Goal: Task Accomplishment & Management: Manage account settings

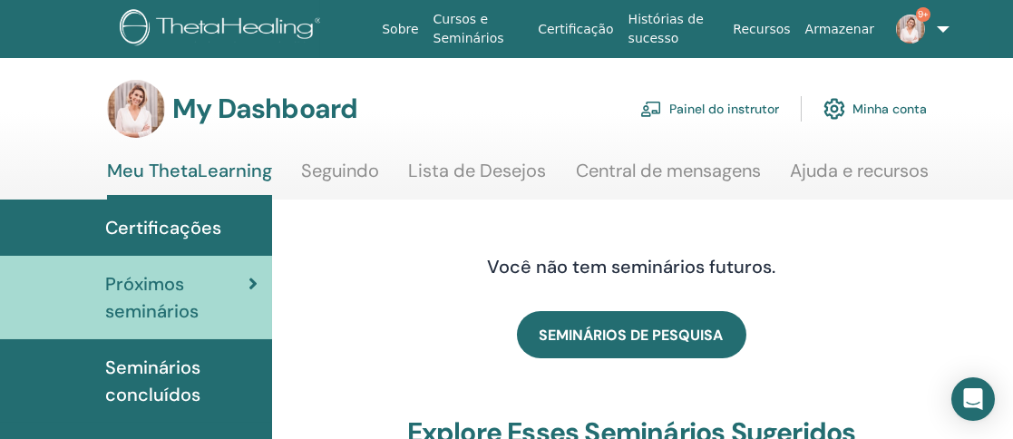
click at [720, 105] on link "Painel do instrutor" at bounding box center [709, 109] width 139 height 40
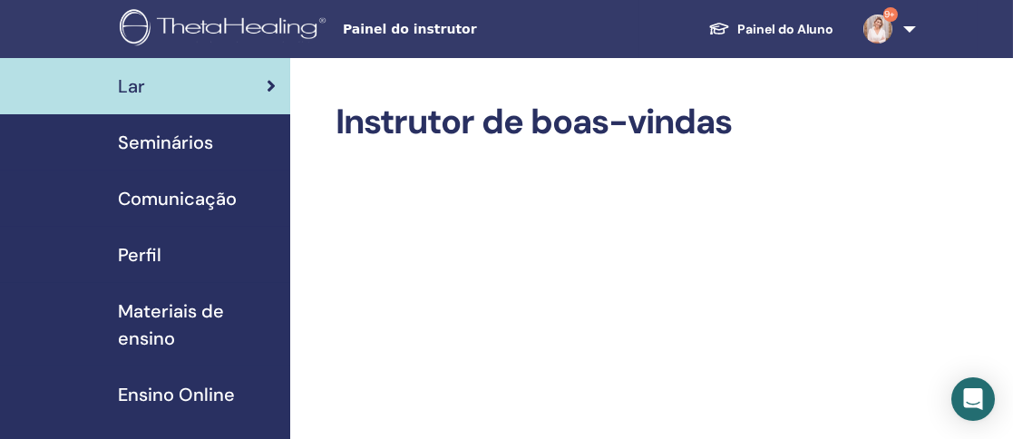
click at [180, 142] on span "Seminários" at bounding box center [165, 142] width 95 height 27
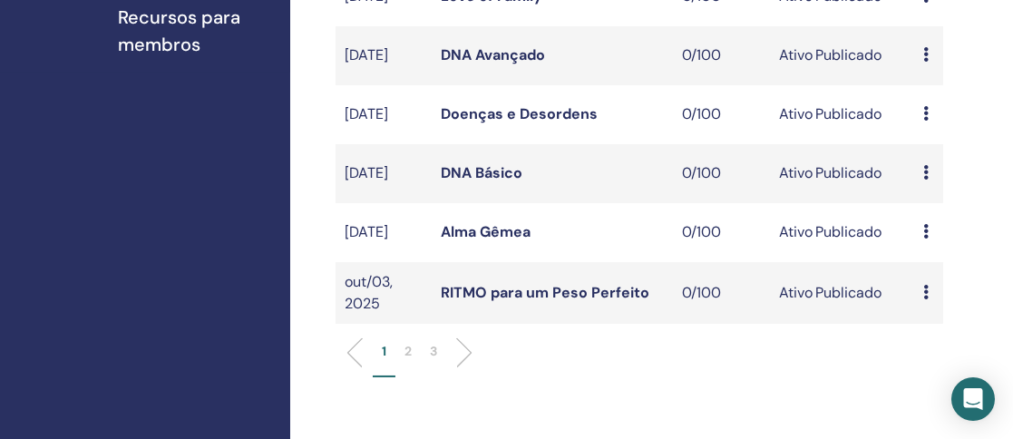
scroll to position [721, 0]
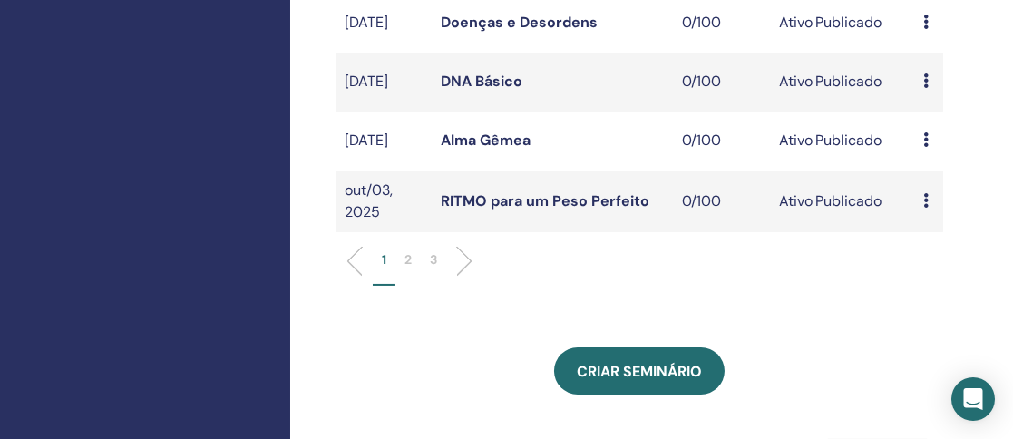
click at [407, 269] on p "2" at bounding box center [408, 259] width 7 height 19
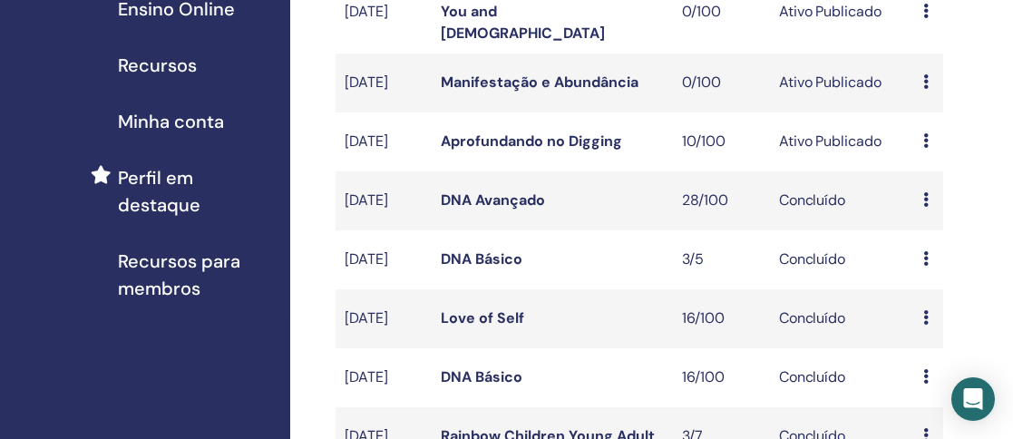
scroll to position [385, 0]
click at [579, 132] on link "Aprofundando no Digging" at bounding box center [531, 141] width 181 height 19
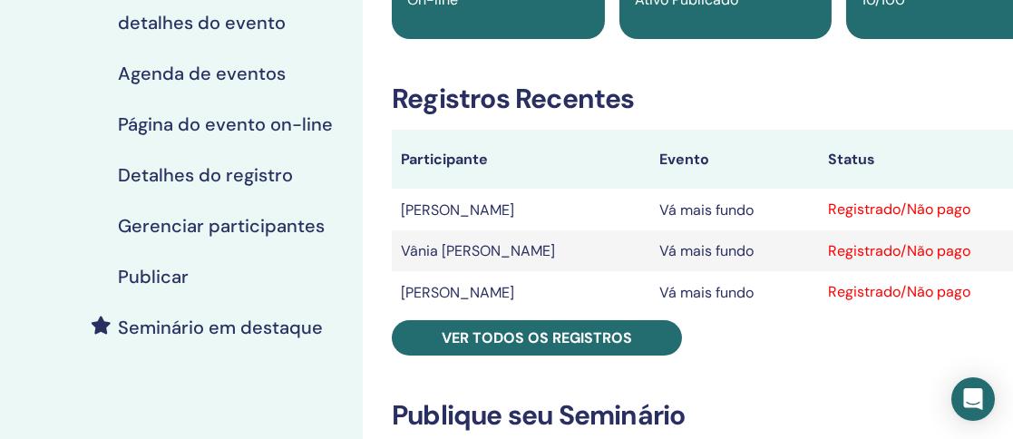
scroll to position [224, 0]
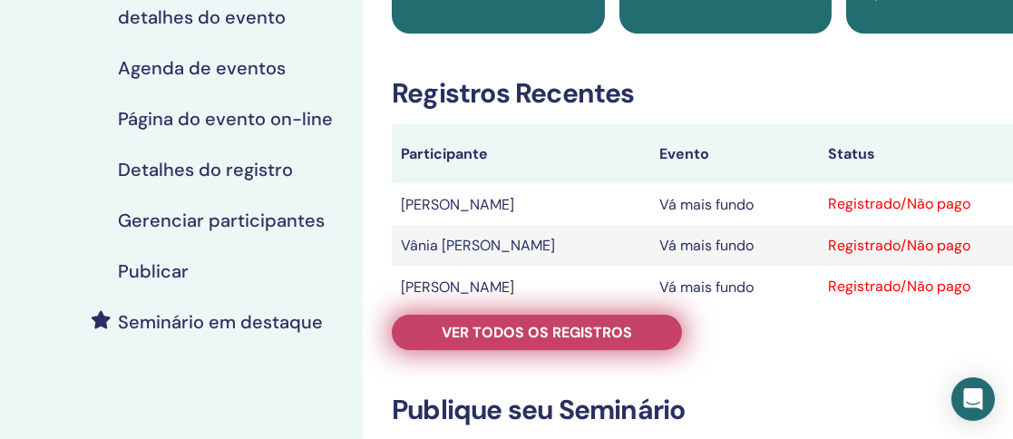
click at [542, 323] on font "Ver todos os registros" at bounding box center [537, 332] width 191 height 19
